Goal: Task Accomplishment & Management: Complete application form

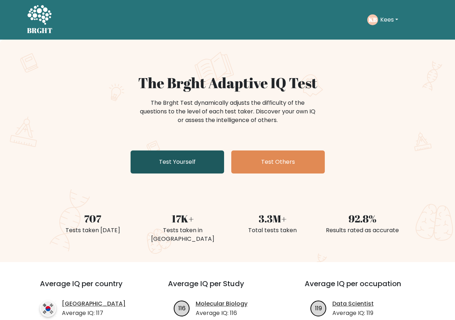
click at [175, 164] on link "Test Yourself" at bounding box center [177, 161] width 93 height 23
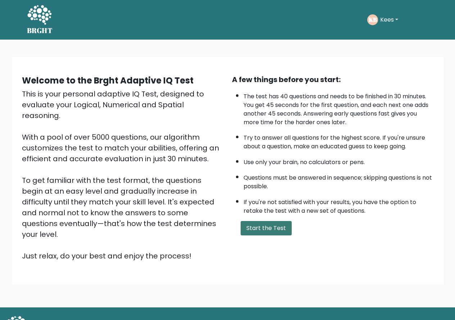
click at [254, 232] on button "Start the Test" at bounding box center [266, 228] width 51 height 14
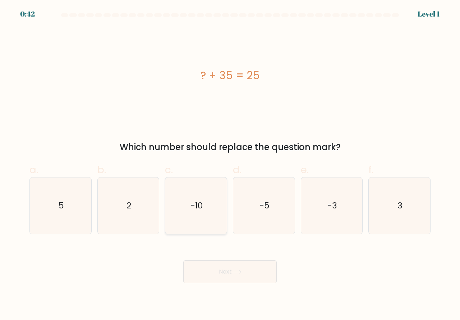
click at [209, 222] on icon "-10" at bounding box center [196, 205] width 56 height 56
click at [230, 165] on input "c. -10" at bounding box center [230, 162] width 0 height 5
radio input "true"
click at [224, 277] on button "Next" at bounding box center [229, 271] width 93 height 23
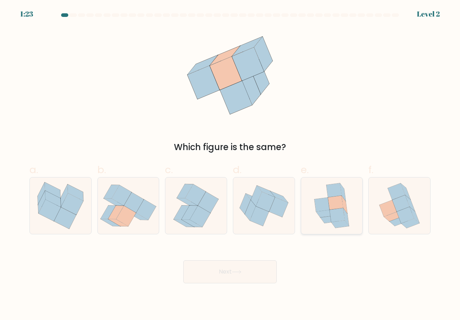
click at [329, 216] on icon at bounding box center [325, 214] width 18 height 8
click at [231, 165] on input "e." at bounding box center [230, 162] width 0 height 5
radio input "true"
click at [250, 269] on button "Next" at bounding box center [229, 271] width 93 height 23
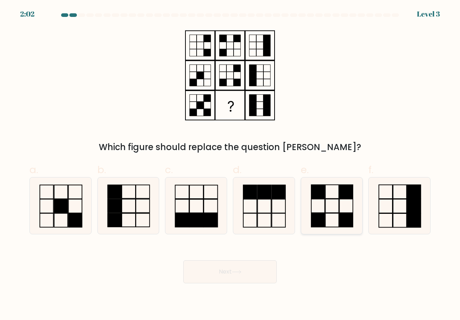
click at [321, 211] on icon at bounding box center [332, 205] width 56 height 56
click at [231, 165] on input "e." at bounding box center [230, 162] width 0 height 5
radio input "true"
click at [241, 271] on icon at bounding box center [236, 271] width 9 height 3
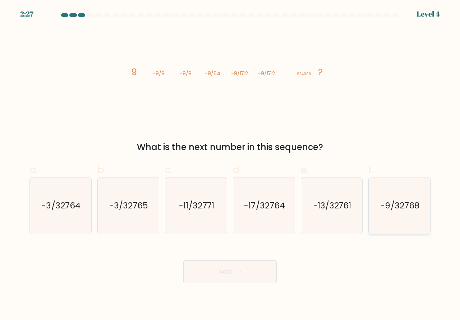
click at [393, 219] on icon "-9/32768" at bounding box center [399, 205] width 56 height 56
click at [231, 165] on input "f. -9/32768" at bounding box center [230, 162] width 0 height 5
radio input "true"
click at [248, 270] on button "Next" at bounding box center [229, 271] width 93 height 23
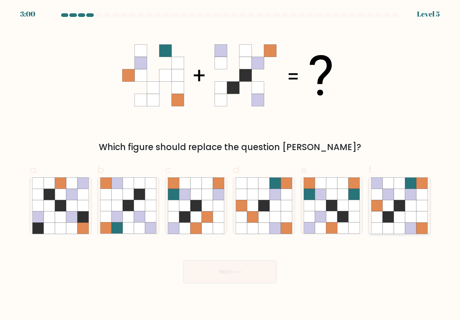
click at [397, 225] on icon at bounding box center [399, 227] width 11 height 11
click at [231, 165] on input "f." at bounding box center [230, 162] width 0 height 5
radio input "true"
click at [210, 277] on button "Next" at bounding box center [229, 271] width 93 height 23
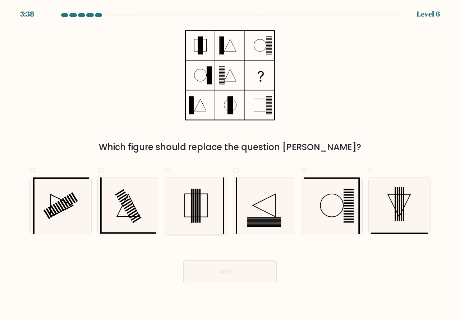
click at [193, 220] on icon at bounding box center [196, 205] width 56 height 56
click at [230, 165] on input "c." at bounding box center [230, 162] width 0 height 5
radio input "true"
click at [205, 271] on button "Next" at bounding box center [229, 271] width 93 height 23
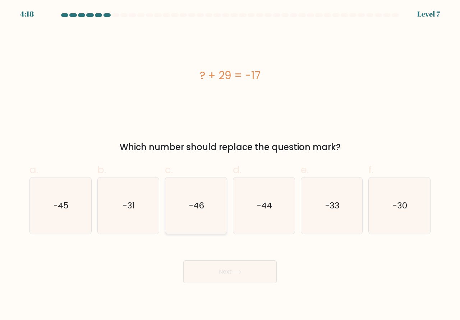
click at [198, 216] on icon "-46" at bounding box center [196, 205] width 56 height 56
click at [230, 165] on input "c. -46" at bounding box center [230, 162] width 0 height 5
radio input "true"
click at [214, 270] on button "Next" at bounding box center [229, 271] width 93 height 23
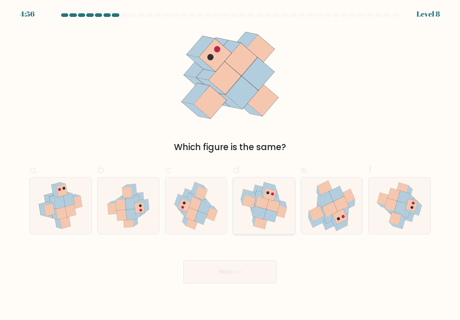
click at [264, 217] on icon at bounding box center [260, 212] width 14 height 13
click at [231, 165] on input "d." at bounding box center [230, 162] width 0 height 5
radio input "true"
click at [244, 274] on button "Next" at bounding box center [229, 271] width 93 height 23
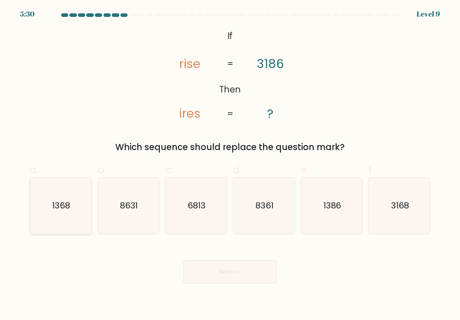
click at [76, 224] on icon "1368" at bounding box center [60, 205] width 56 height 56
click at [230, 165] on input "a. 1368" at bounding box center [230, 162] width 0 height 5
radio input "true"
click at [199, 271] on button "Next" at bounding box center [229, 271] width 93 height 23
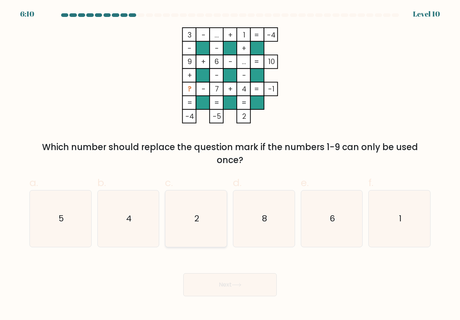
click at [199, 234] on icon "2" at bounding box center [196, 218] width 56 height 56
click at [230, 165] on input "c. 2" at bounding box center [230, 162] width 0 height 5
radio input "true"
click at [215, 286] on button "Next" at bounding box center [229, 284] width 93 height 23
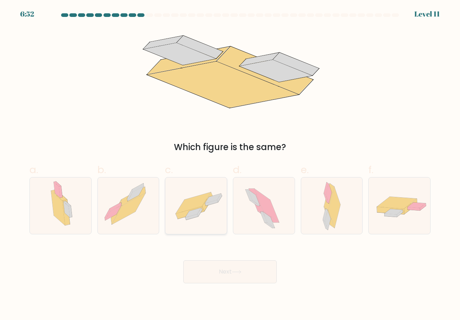
click at [209, 223] on icon at bounding box center [195, 205] width 61 height 42
click at [230, 165] on input "c." at bounding box center [230, 162] width 0 height 5
radio input "true"
click at [223, 278] on button "Next" at bounding box center [229, 271] width 93 height 23
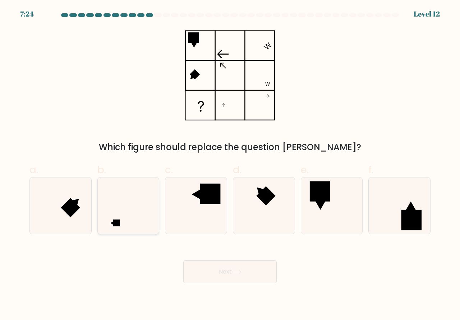
click at [128, 225] on icon at bounding box center [128, 205] width 56 height 56
click at [230, 165] on input "b." at bounding box center [230, 162] width 0 height 5
radio input "true"
click at [214, 270] on button "Next" at bounding box center [229, 271] width 93 height 23
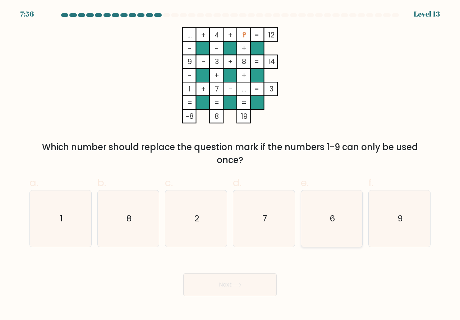
click at [344, 231] on icon "6" at bounding box center [332, 218] width 56 height 56
click at [231, 165] on input "e. 6" at bounding box center [230, 162] width 0 height 5
radio input "true"
click at [234, 283] on icon at bounding box center [237, 285] width 10 height 4
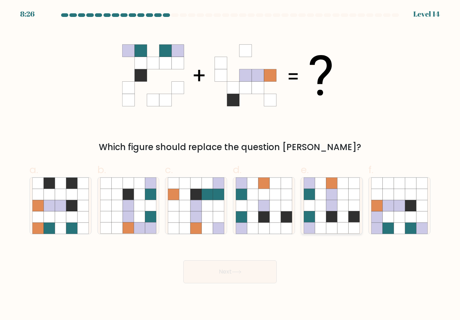
click at [327, 225] on icon at bounding box center [331, 227] width 11 height 11
click at [231, 165] on input "e." at bounding box center [230, 162] width 0 height 5
radio input "true"
click at [225, 269] on button "Next" at bounding box center [229, 271] width 93 height 23
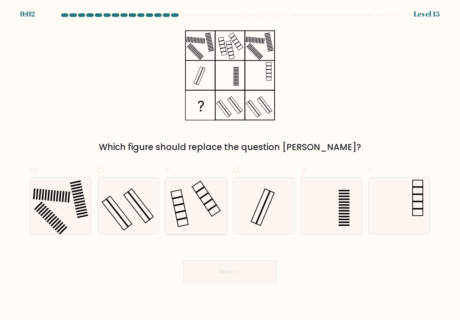
click at [199, 215] on icon at bounding box center [196, 205] width 56 height 56
click at [230, 165] on input "c." at bounding box center [230, 162] width 0 height 5
radio input "true"
click at [217, 268] on button "Next" at bounding box center [229, 271] width 93 height 23
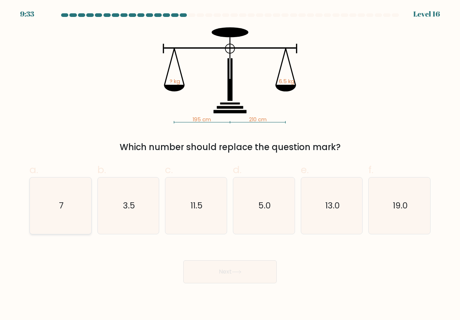
click at [54, 222] on icon "7" at bounding box center [60, 205] width 56 height 56
click at [230, 165] on input "a. 7" at bounding box center [230, 162] width 0 height 5
radio input "true"
click at [199, 267] on button "Next" at bounding box center [229, 271] width 93 height 23
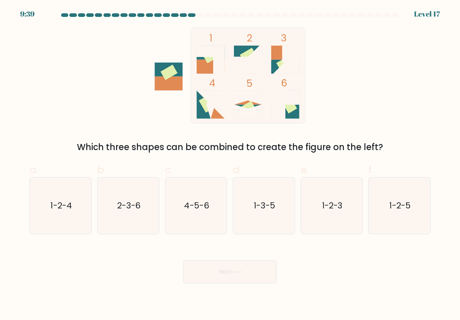
drag, startPoint x: 330, startPoint y: 222, endPoint x: 283, endPoint y: 244, distance: 52.1
click at [327, 224] on icon "1-2-3" at bounding box center [332, 205] width 56 height 56
click at [231, 165] on input "e. 1-2-3" at bounding box center [230, 162] width 0 height 5
radio input "true"
click at [233, 267] on button "Next" at bounding box center [229, 271] width 93 height 23
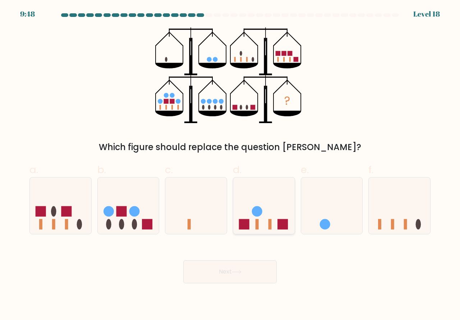
click at [270, 219] on icon at bounding box center [263, 205] width 61 height 51
click at [231, 165] on input "d." at bounding box center [230, 162] width 0 height 5
radio input "true"
click at [238, 270] on icon at bounding box center [237, 272] width 10 height 4
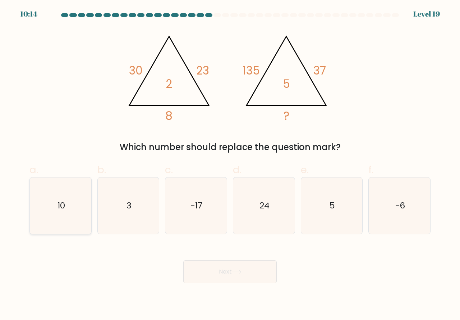
click at [79, 223] on icon "10" at bounding box center [60, 205] width 56 height 56
click at [230, 165] on input "a. 10" at bounding box center [230, 162] width 0 height 5
radio input "true"
click at [215, 266] on button "Next" at bounding box center [229, 271] width 93 height 23
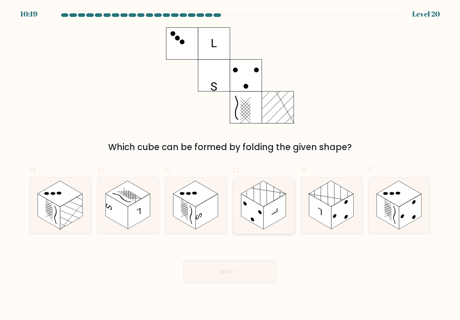
click at [265, 218] on rect at bounding box center [275, 211] width 22 height 35
click at [231, 165] on input "d." at bounding box center [230, 162] width 0 height 5
radio input "true"
click at [246, 270] on button "Next" at bounding box center [229, 271] width 93 height 23
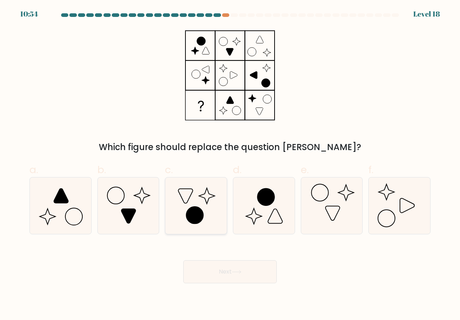
click at [207, 220] on icon at bounding box center [196, 205] width 56 height 56
click at [230, 165] on input "c." at bounding box center [230, 162] width 0 height 5
radio input "true"
click at [225, 274] on button "Next" at bounding box center [229, 271] width 93 height 23
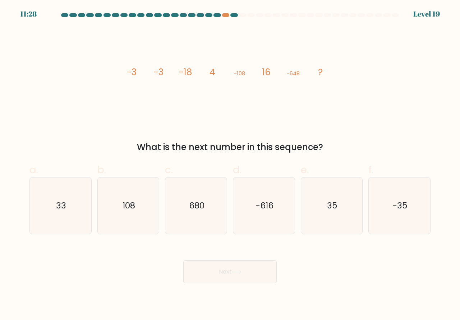
drag, startPoint x: 66, startPoint y: 227, endPoint x: 85, endPoint y: 236, distance: 21.4
click at [68, 228] on icon "33" at bounding box center [60, 205] width 56 height 56
click at [230, 165] on input "a. 33" at bounding box center [230, 162] width 0 height 5
radio input "true"
click at [211, 271] on button "Next" at bounding box center [229, 271] width 93 height 23
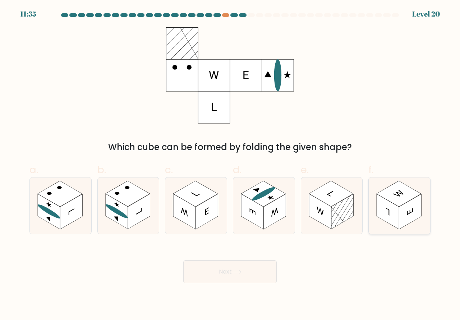
click at [402, 213] on rect at bounding box center [410, 211] width 22 height 35
click at [231, 165] on input "f." at bounding box center [230, 162] width 0 height 5
radio input "true"
click at [251, 269] on button "Next" at bounding box center [229, 271] width 93 height 23
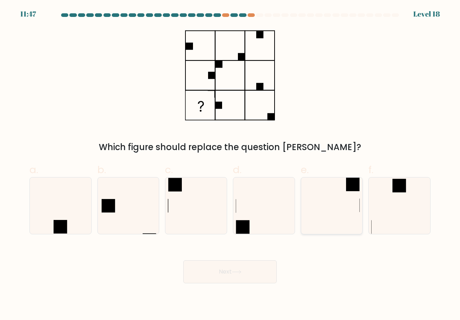
click at [333, 201] on icon at bounding box center [332, 205] width 56 height 56
click at [231, 165] on input "e." at bounding box center [230, 162] width 0 height 5
radio input "true"
click at [242, 275] on button "Next" at bounding box center [229, 271] width 93 height 23
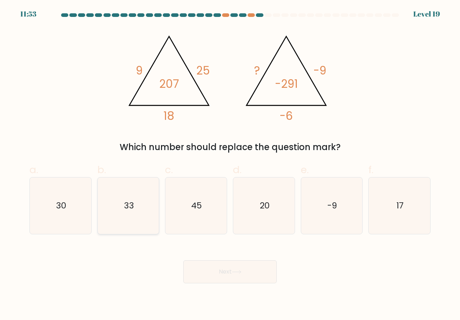
drag, startPoint x: 128, startPoint y: 218, endPoint x: 143, endPoint y: 225, distance: 16.6
click at [128, 218] on icon "33" at bounding box center [128, 205] width 56 height 56
click at [230, 165] on input "b. 33" at bounding box center [230, 162] width 0 height 5
radio input "true"
click at [206, 266] on button "Next" at bounding box center [229, 271] width 93 height 23
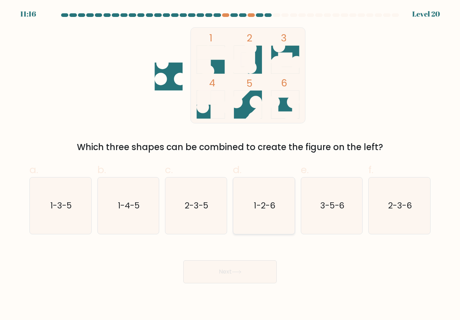
click at [274, 223] on icon "1-2-6" at bounding box center [264, 205] width 56 height 56
click at [231, 165] on input "d. 1-2-6" at bounding box center [230, 162] width 0 height 5
radio input "true"
click at [233, 271] on button "Next" at bounding box center [229, 271] width 93 height 23
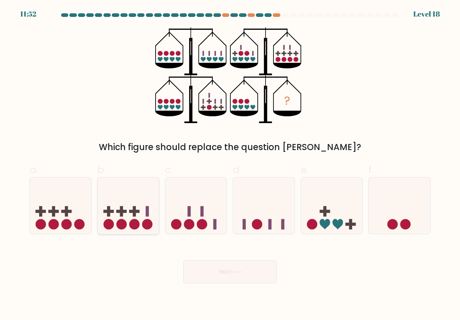
drag, startPoint x: 134, startPoint y: 219, endPoint x: 140, endPoint y: 225, distance: 8.4
click at [134, 219] on circle at bounding box center [134, 224] width 10 height 10
click at [230, 165] on input "b." at bounding box center [230, 162] width 0 height 5
radio input "true"
click at [225, 275] on button "Next" at bounding box center [229, 271] width 93 height 23
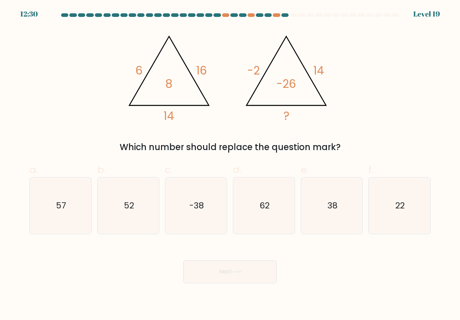
drag, startPoint x: 325, startPoint y: 224, endPoint x: 295, endPoint y: 253, distance: 41.2
click at [325, 225] on icon "38" at bounding box center [332, 205] width 56 height 56
click at [231, 165] on input "e. 38" at bounding box center [230, 162] width 0 height 5
radio input "true"
click at [242, 270] on icon at bounding box center [237, 272] width 10 height 4
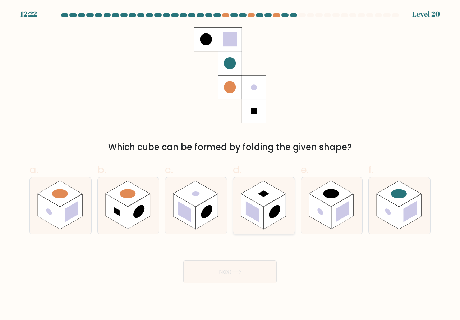
click at [261, 219] on rect at bounding box center [252, 211] width 22 height 35
click at [231, 165] on input "d." at bounding box center [230, 162] width 0 height 5
radio input "true"
click at [217, 272] on button "Next" at bounding box center [229, 271] width 93 height 23
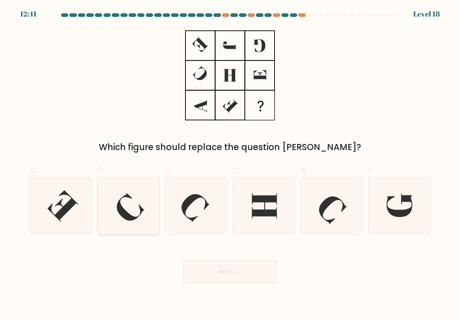
click at [122, 206] on icon at bounding box center [131, 207] width 28 height 28
click at [230, 165] on input "b." at bounding box center [230, 162] width 0 height 5
radio input "true"
click at [218, 271] on button "Next" at bounding box center [229, 271] width 93 height 23
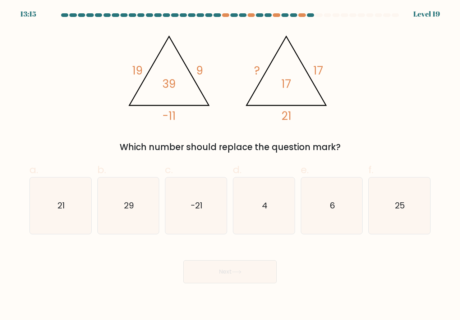
drag, startPoint x: 60, startPoint y: 222, endPoint x: 128, endPoint y: 244, distance: 71.3
click at [60, 222] on icon "21" at bounding box center [60, 205] width 56 height 56
click at [78, 220] on icon "21" at bounding box center [60, 205] width 56 height 56
click at [230, 165] on input "a. 21" at bounding box center [230, 162] width 0 height 5
radio input "true"
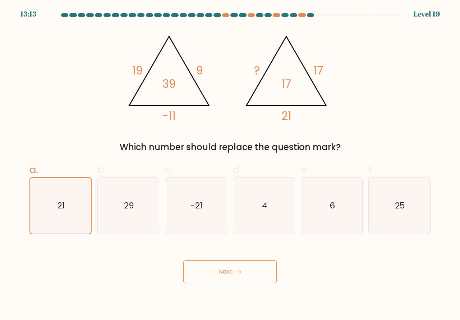
click at [213, 271] on button "Next" at bounding box center [229, 271] width 93 height 23
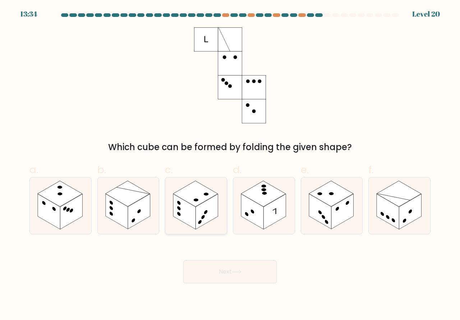
click at [201, 209] on rect at bounding box center [207, 211] width 22 height 35
click at [230, 165] on input "c." at bounding box center [230, 162] width 0 height 5
radio input "true"
click at [225, 275] on button "Next" at bounding box center [229, 271] width 93 height 23
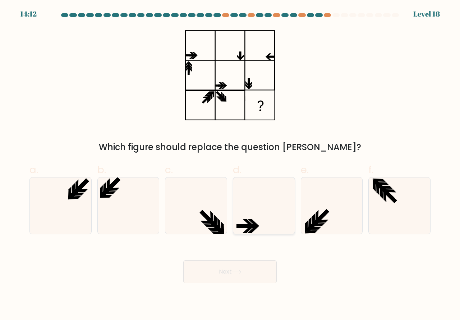
click at [263, 216] on icon at bounding box center [264, 205] width 56 height 56
click at [231, 165] on input "d." at bounding box center [230, 162] width 0 height 5
radio input "true"
click at [232, 272] on button "Next" at bounding box center [229, 271] width 93 height 23
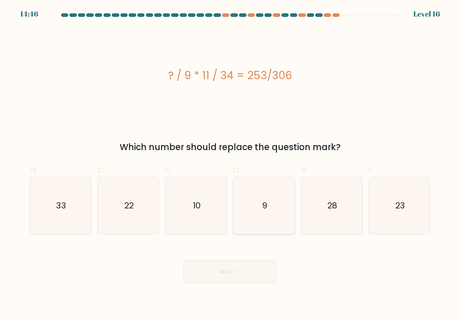
click at [255, 224] on icon "9" at bounding box center [264, 205] width 56 height 56
click at [231, 165] on input "d. 9" at bounding box center [230, 162] width 0 height 5
radio input "true"
click at [231, 274] on button "Next" at bounding box center [229, 271] width 93 height 23
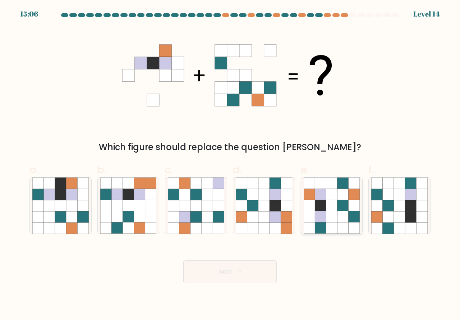
click at [342, 229] on icon at bounding box center [343, 227] width 11 height 11
click at [231, 165] on input "e." at bounding box center [230, 162] width 0 height 5
radio input "true"
click at [235, 273] on icon at bounding box center [237, 272] width 10 height 4
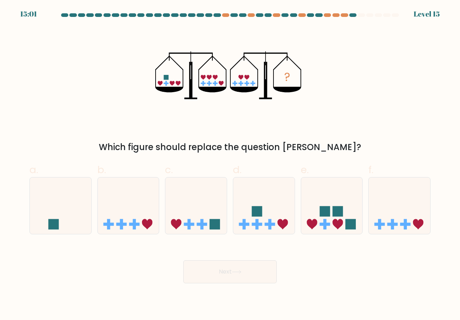
drag, startPoint x: 339, startPoint y: 218, endPoint x: 309, endPoint y: 259, distance: 51.6
click at [338, 221] on icon at bounding box center [331, 205] width 61 height 51
click at [231, 165] on input "e." at bounding box center [230, 162] width 0 height 5
radio input "true"
click at [228, 271] on button "Next" at bounding box center [229, 271] width 93 height 23
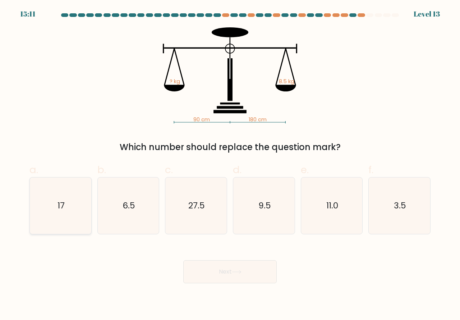
click at [67, 225] on icon "17" at bounding box center [60, 205] width 56 height 56
click at [230, 165] on input "a. 17" at bounding box center [230, 162] width 0 height 5
radio input "true"
click at [213, 274] on button "Next" at bounding box center [229, 271] width 93 height 23
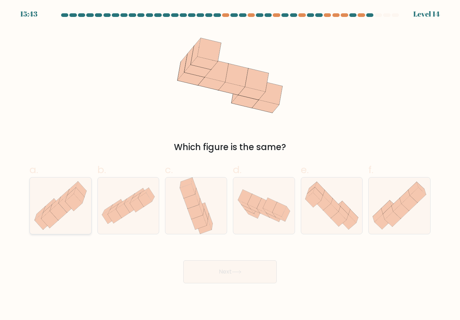
click at [83, 222] on icon at bounding box center [60, 205] width 61 height 54
click at [230, 165] on input "a." at bounding box center [230, 162] width 0 height 5
radio input "true"
click at [231, 275] on button "Next" at bounding box center [229, 271] width 93 height 23
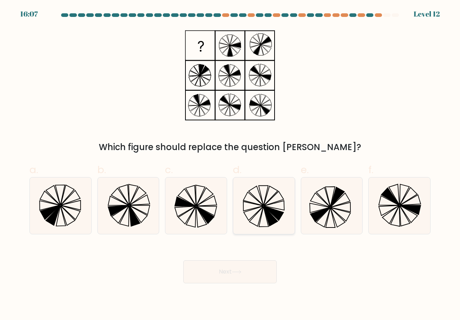
click at [274, 218] on icon at bounding box center [271, 216] width 14 height 20
click at [231, 165] on input "d." at bounding box center [230, 162] width 0 height 5
radio input "true"
click at [230, 268] on button "Next" at bounding box center [229, 271] width 93 height 23
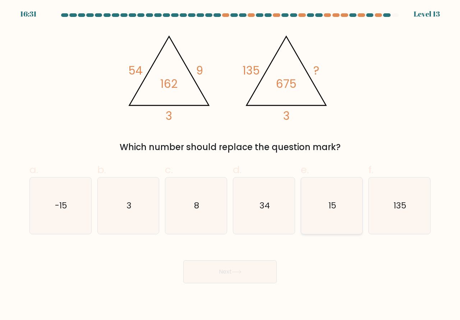
drag, startPoint x: 324, startPoint y: 209, endPoint x: 298, endPoint y: 246, distance: 45.6
click at [324, 212] on icon "15" at bounding box center [332, 205] width 56 height 56
click at [231, 165] on input "e. 15" at bounding box center [230, 162] width 0 height 5
radio input "true"
click at [244, 275] on button "Next" at bounding box center [229, 271] width 93 height 23
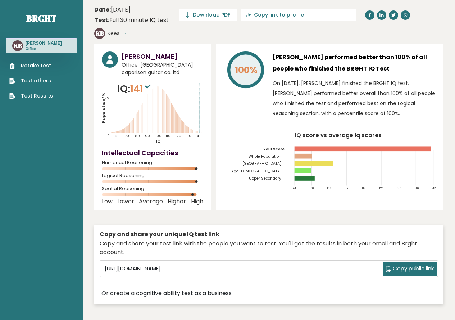
click at [37, 94] on link "Test Results" at bounding box center [31, 96] width 44 height 8
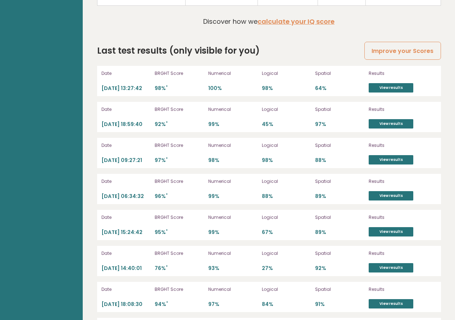
scroll to position [1686, 0]
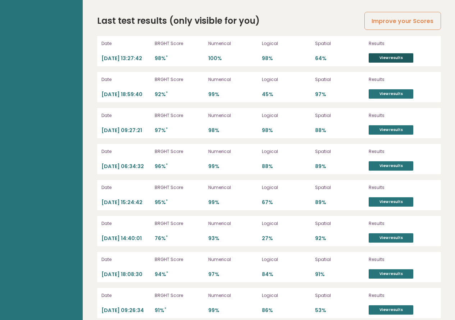
click at [395, 53] on link "View results" at bounding box center [391, 57] width 45 height 9
